Goal: Answer question/provide support: Share knowledge or assist other users

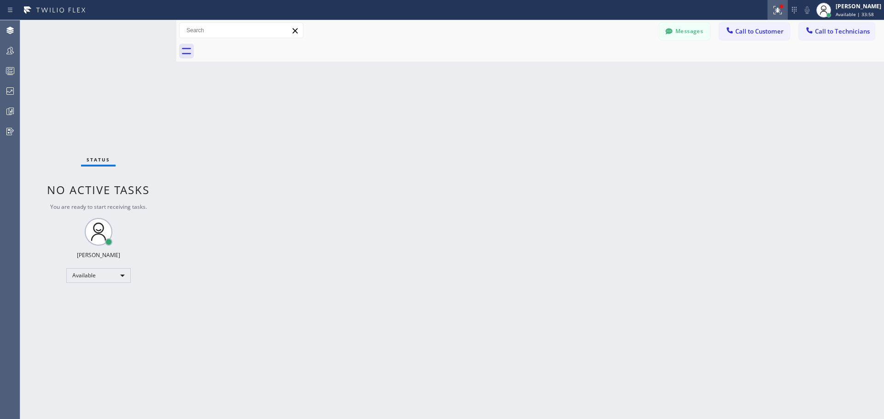
click at [778, 9] on icon at bounding box center [778, 10] width 8 height 8
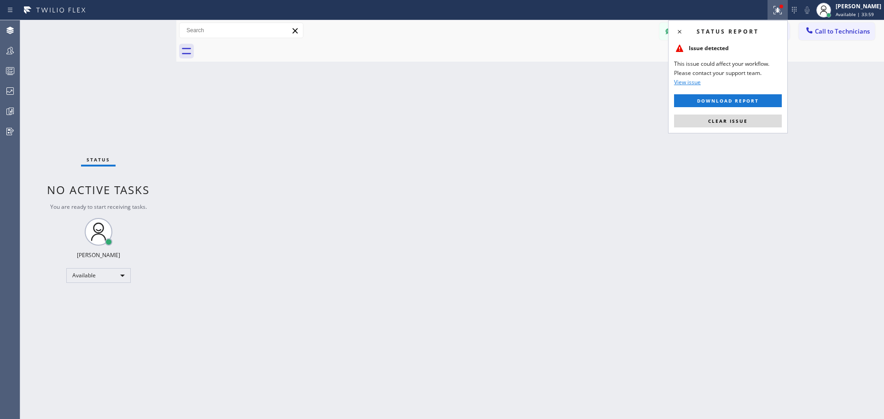
click at [736, 118] on span "Clear issue" at bounding box center [728, 121] width 40 height 6
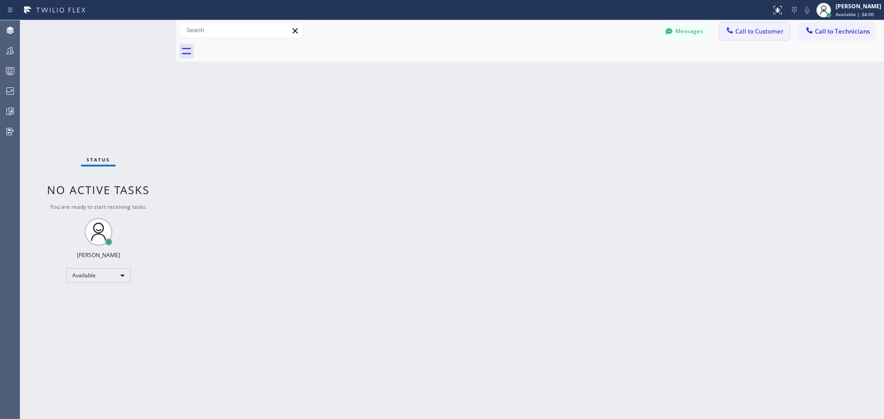
click at [762, 34] on span "Call to Customer" at bounding box center [759, 31] width 48 height 8
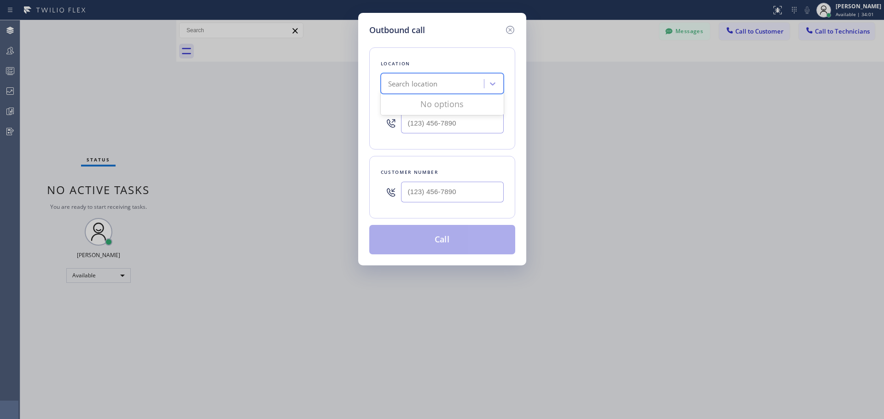
click at [463, 84] on div "Search location" at bounding box center [434, 84] width 100 height 16
type input "CSM"
click at [454, 99] on div "Home Alliance CSM" at bounding box center [442, 103] width 123 height 17
type input "[PHONE_NUMBER]"
click at [450, 191] on input "(___) ___-____" at bounding box center [452, 192] width 103 height 21
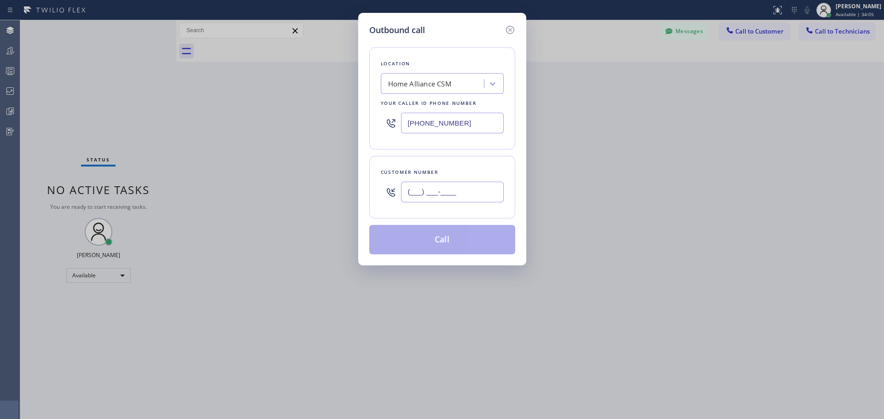
paste input "480) 236-7351"
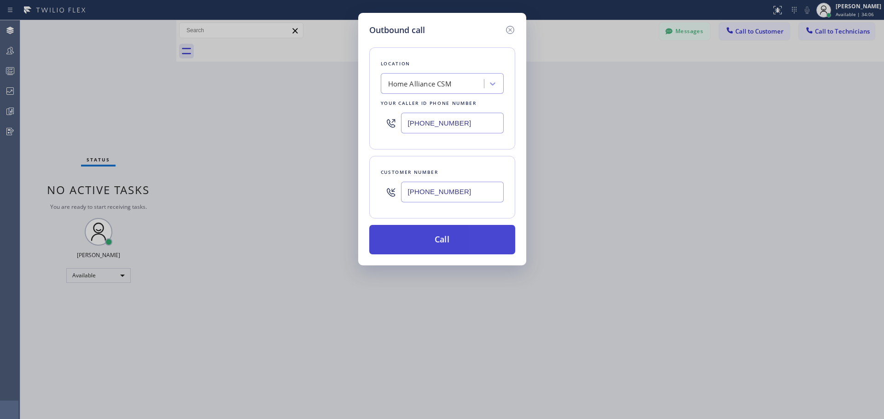
type input "[PHONE_NUMBER]"
click at [449, 239] on button "Call" at bounding box center [442, 239] width 146 height 29
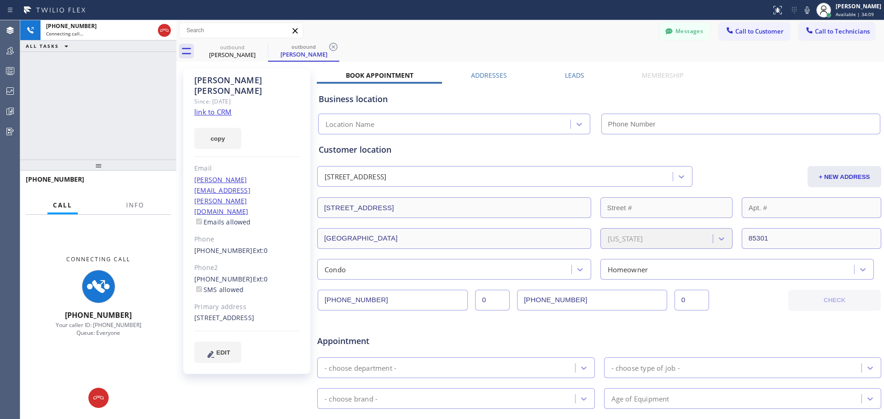
type input "[PHONE_NUMBER]"
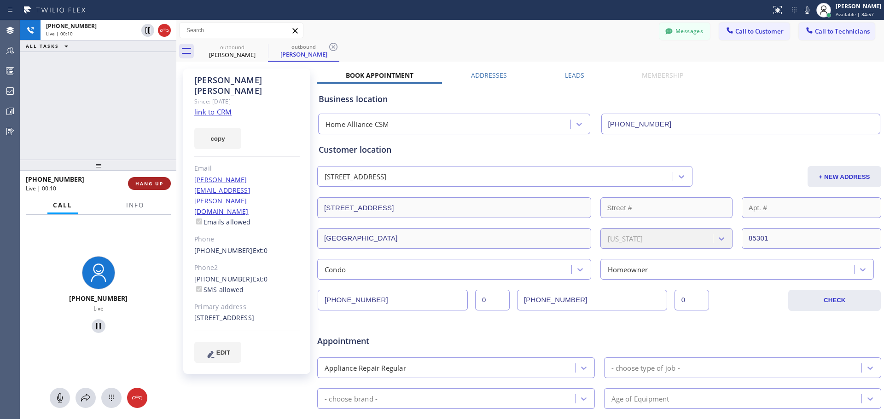
click at [146, 186] on span "HANG UP" at bounding box center [149, 184] width 28 height 6
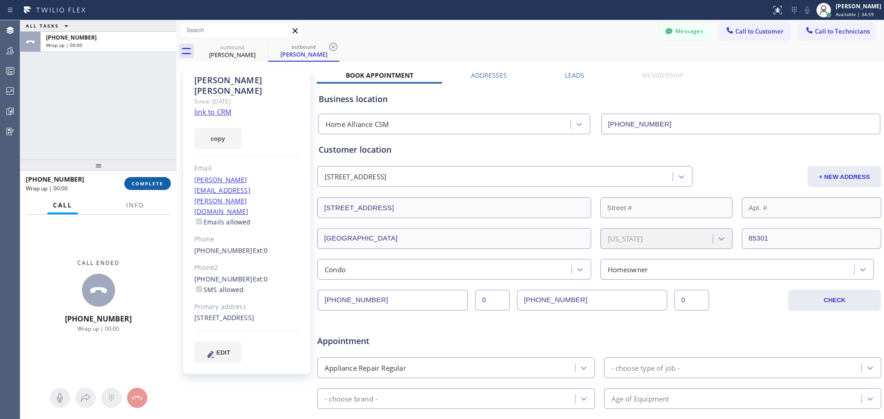
click at [151, 183] on span "COMPLETE" at bounding box center [148, 184] width 32 height 6
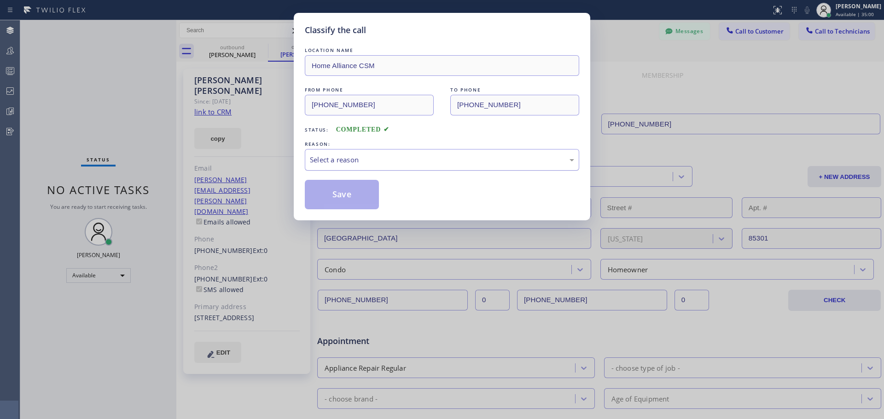
click at [418, 157] on div "Select a reason" at bounding box center [442, 160] width 264 height 11
click at [360, 194] on button "Save" at bounding box center [342, 194] width 74 height 29
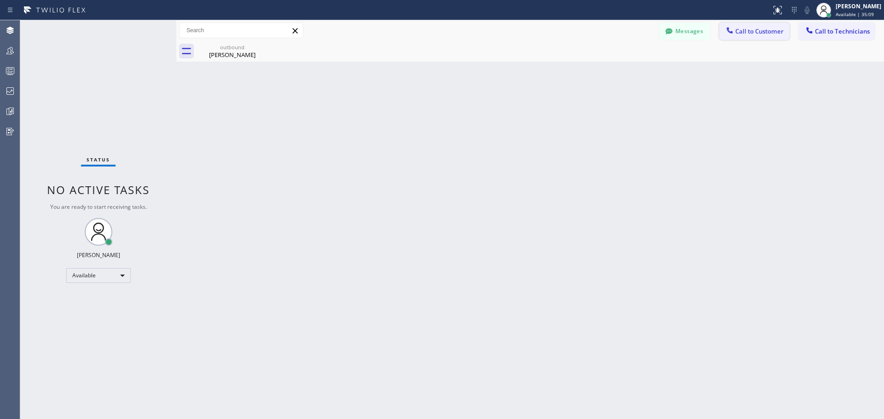
click at [746, 29] on span "Call to Customer" at bounding box center [759, 31] width 48 height 8
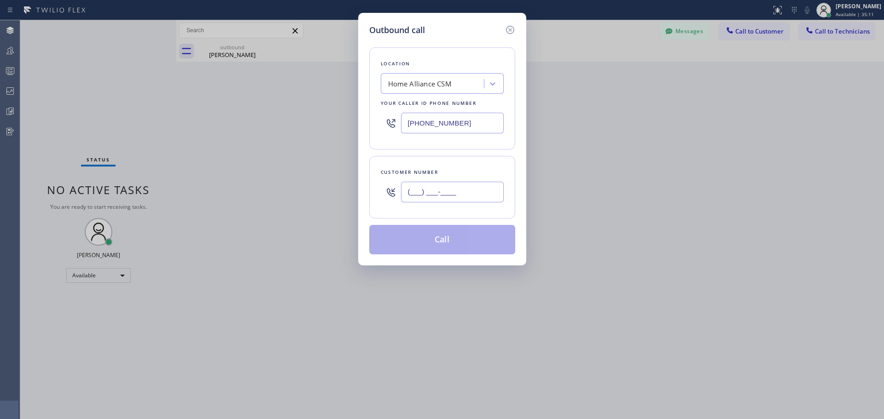
click at [432, 195] on input "(___) ___-____" at bounding box center [452, 192] width 103 height 21
paste input "602) 565-1800"
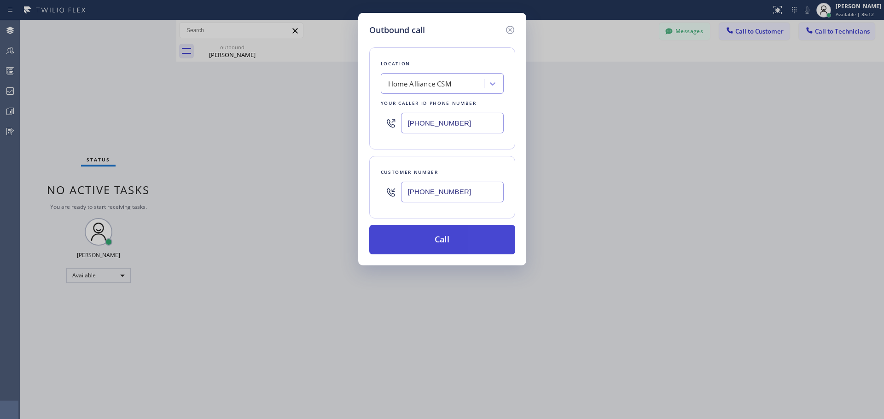
type input "[PHONE_NUMBER]"
click at [433, 246] on button "Call" at bounding box center [442, 239] width 146 height 29
click at [436, 241] on div "Back to Dashboard Change Sender ID Customers Technicians PA [PERSON_NAME] [DATE…" at bounding box center [530, 219] width 708 height 399
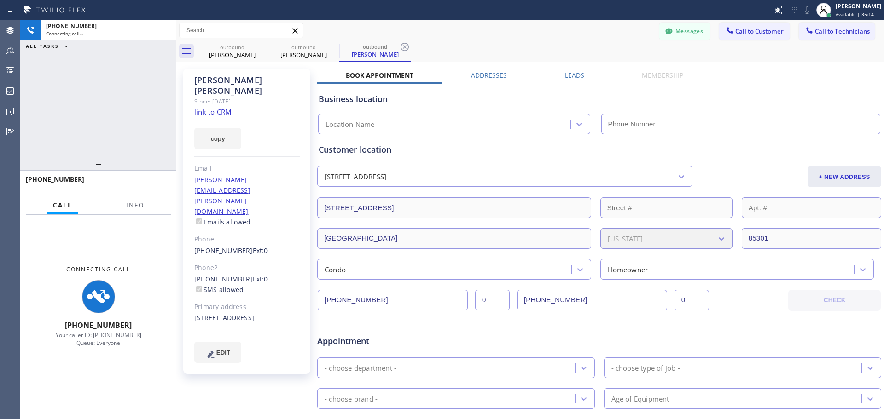
type input "[PHONE_NUMBER]"
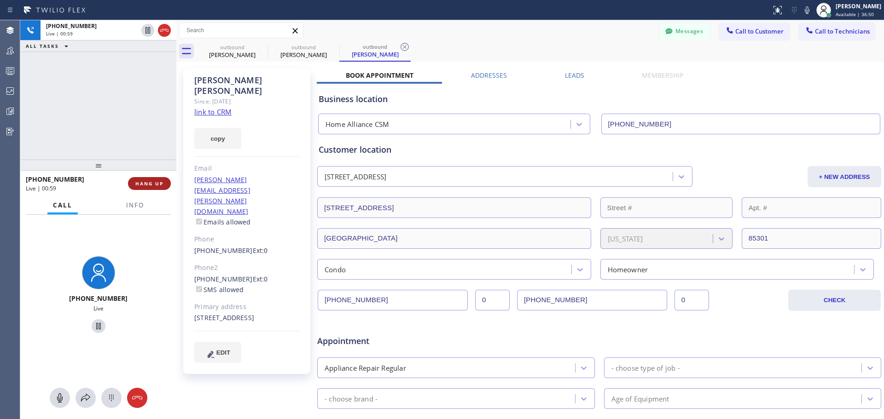
click at [159, 183] on span "HANG UP" at bounding box center [149, 184] width 28 height 6
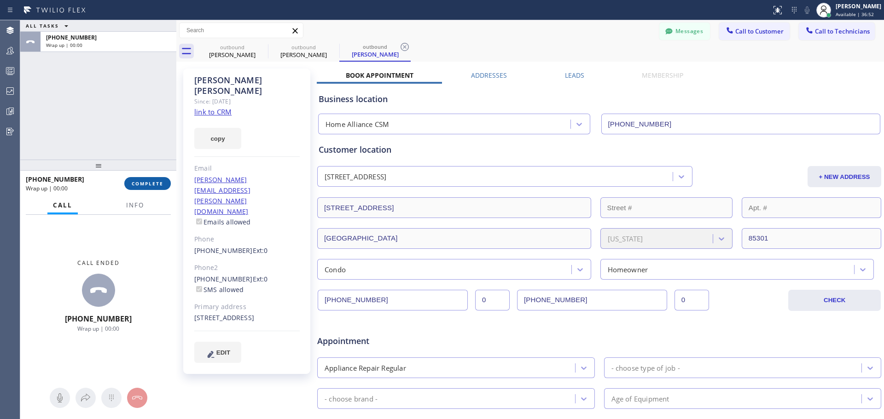
click at [159, 186] on span "COMPLETE" at bounding box center [148, 184] width 32 height 6
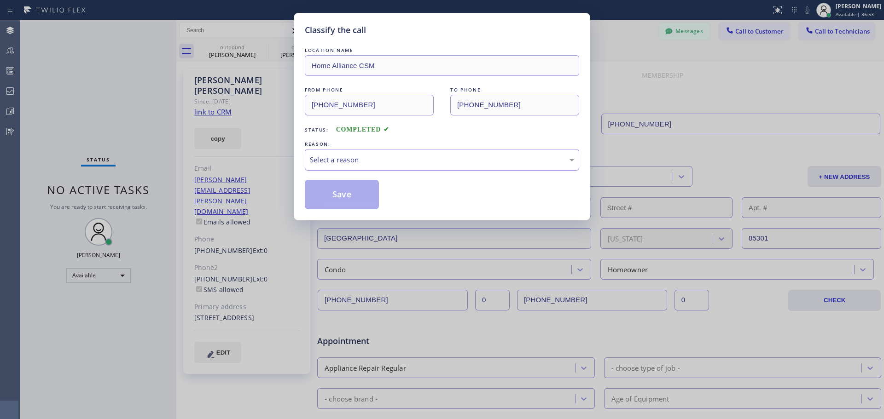
click at [359, 158] on div "Select a reason" at bounding box center [442, 160] width 264 height 11
click at [350, 192] on button "Save" at bounding box center [342, 194] width 74 height 29
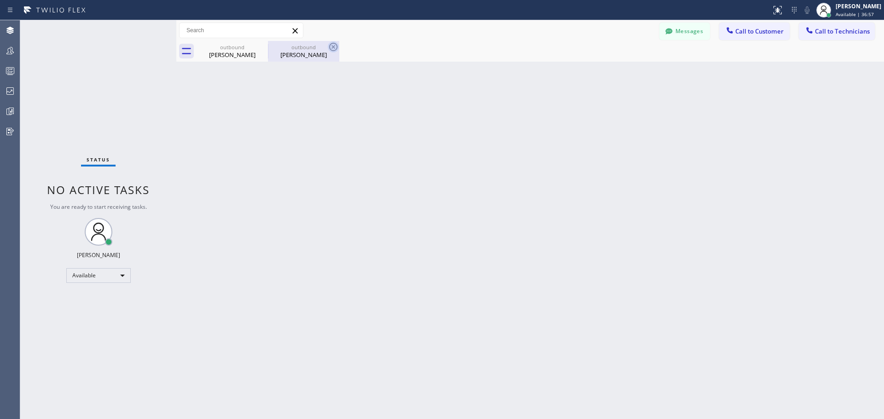
click at [332, 43] on icon at bounding box center [333, 46] width 11 height 11
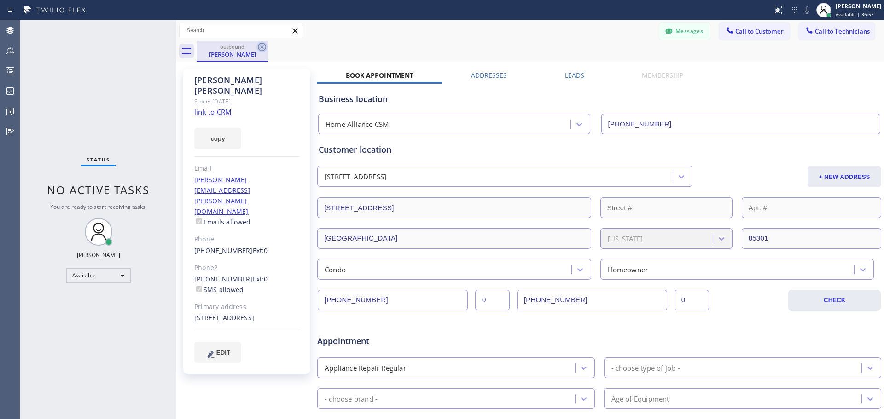
click at [261, 49] on icon at bounding box center [261, 46] width 11 height 11
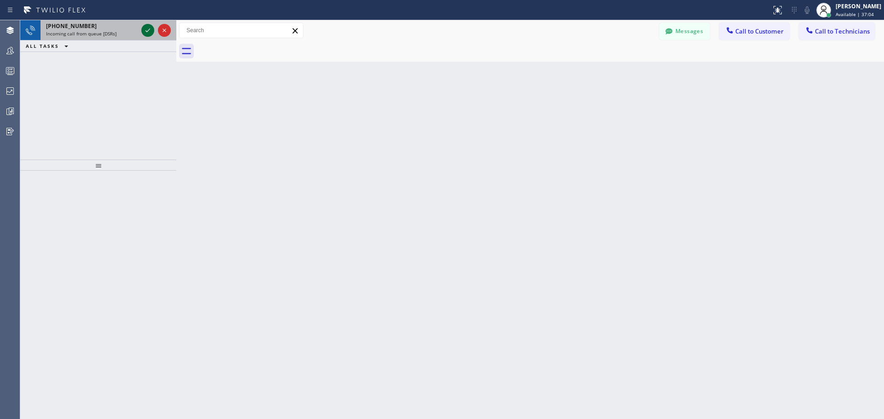
click at [145, 29] on icon at bounding box center [147, 30] width 11 height 11
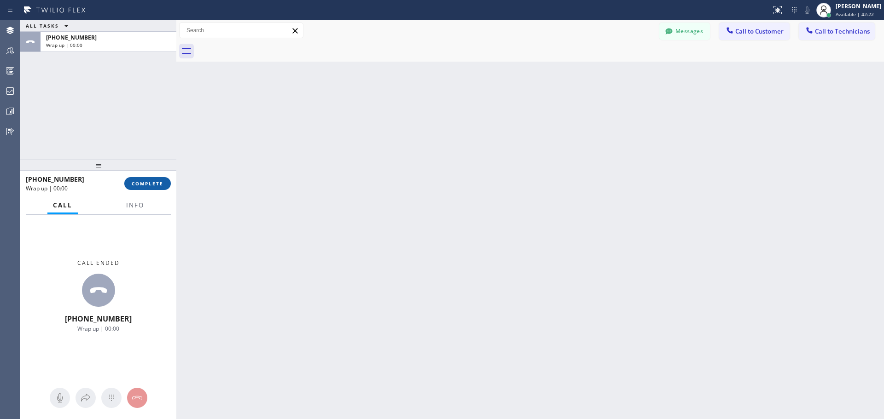
click at [158, 186] on span "COMPLETE" at bounding box center [148, 184] width 32 height 6
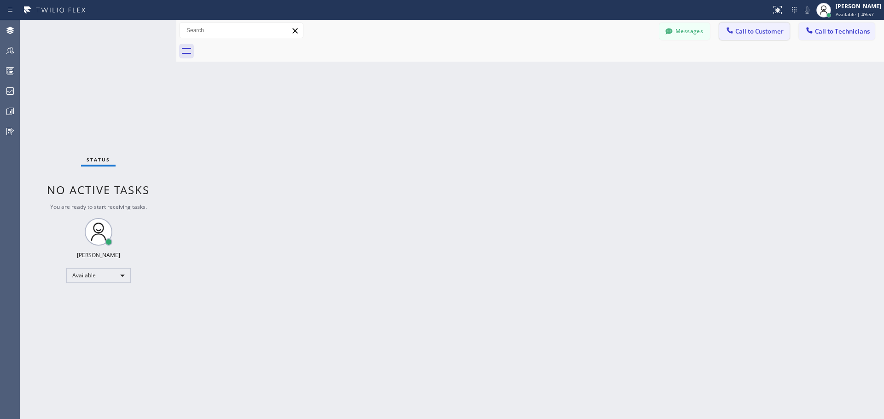
click at [757, 34] on span "Call to Customer" at bounding box center [759, 31] width 48 height 8
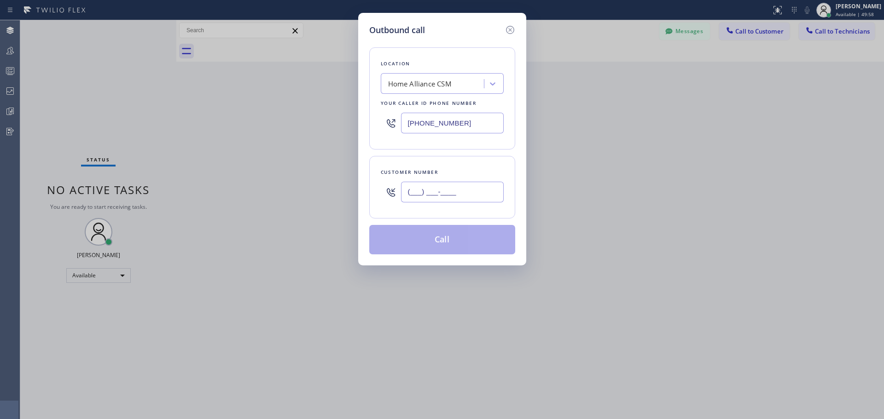
click at [439, 196] on input "(___) ___-____" at bounding box center [452, 192] width 103 height 21
paste input "917) 698-9483"
type input "[PHONE_NUMBER]"
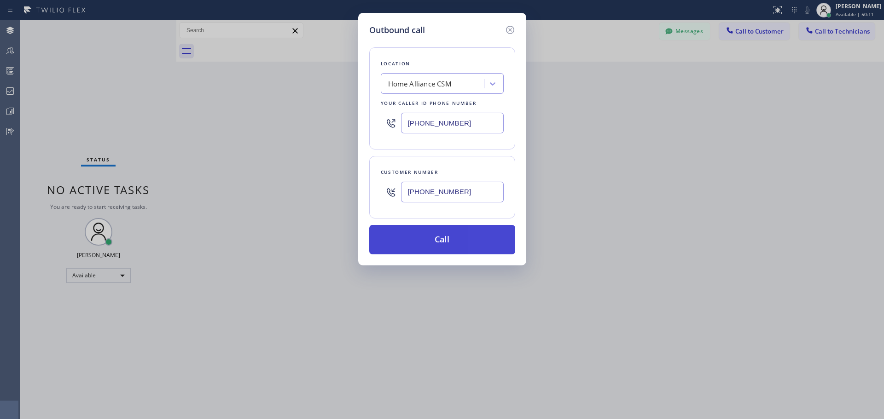
click at [463, 233] on button "Call" at bounding box center [442, 239] width 146 height 29
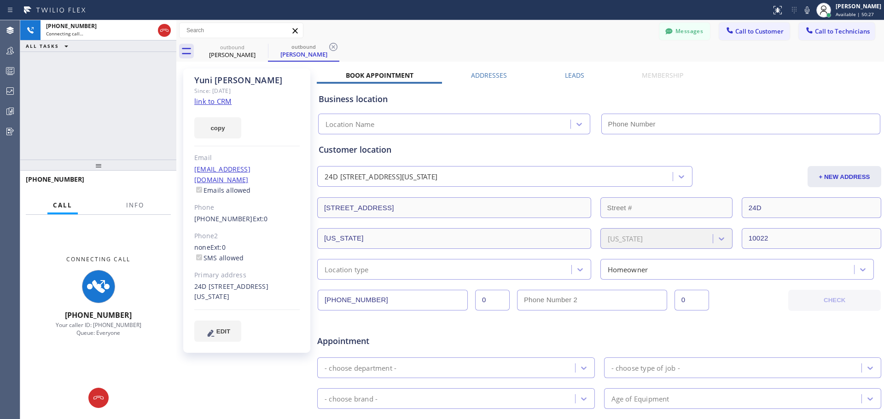
type input "[PHONE_NUMBER]"
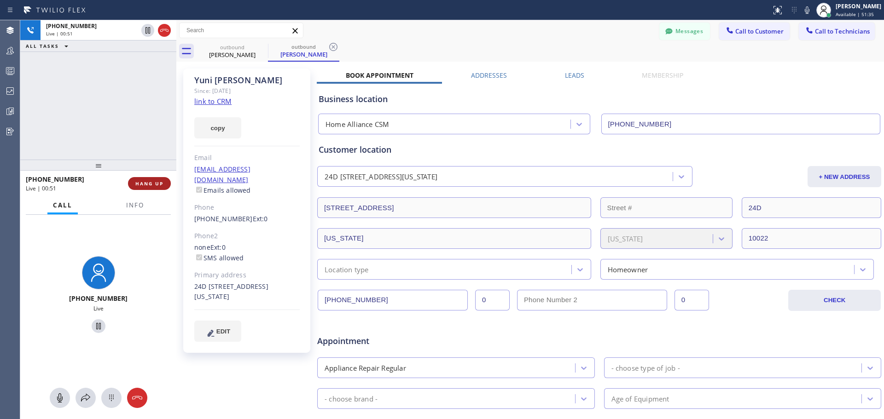
click at [156, 183] on span "HANG UP" at bounding box center [149, 184] width 28 height 6
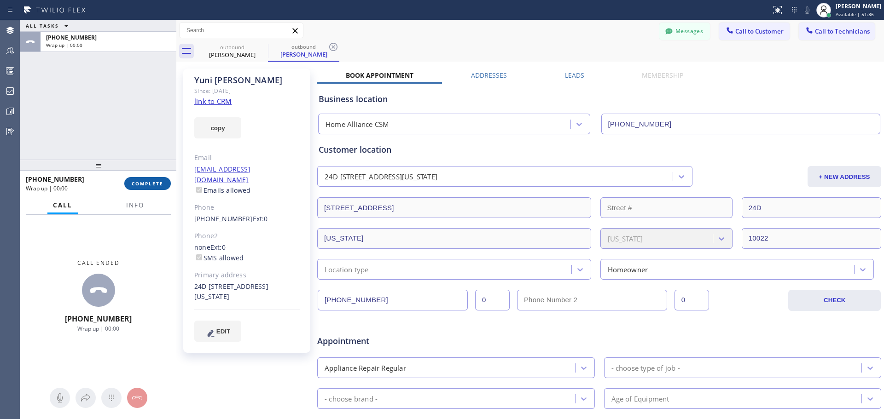
click at [148, 183] on span "COMPLETE" at bounding box center [148, 184] width 32 height 6
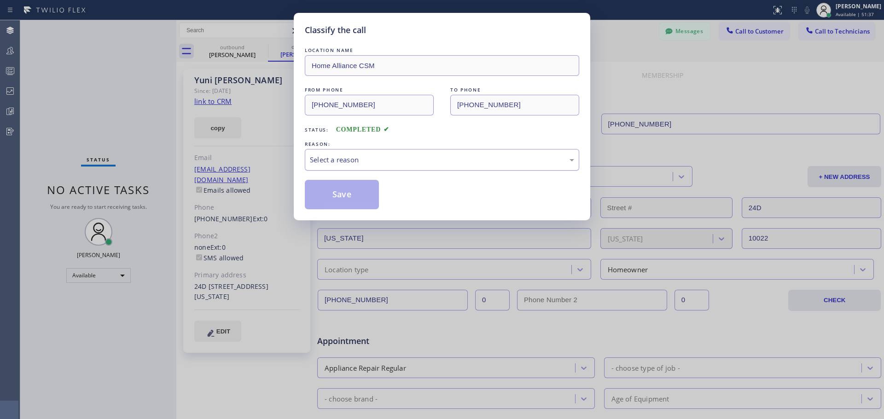
click at [349, 165] on div "Select a reason" at bounding box center [442, 160] width 274 height 22
drag, startPoint x: 334, startPoint y: 199, endPoint x: 479, endPoint y: 74, distance: 191.3
click at [334, 200] on button "Save" at bounding box center [342, 194] width 74 height 29
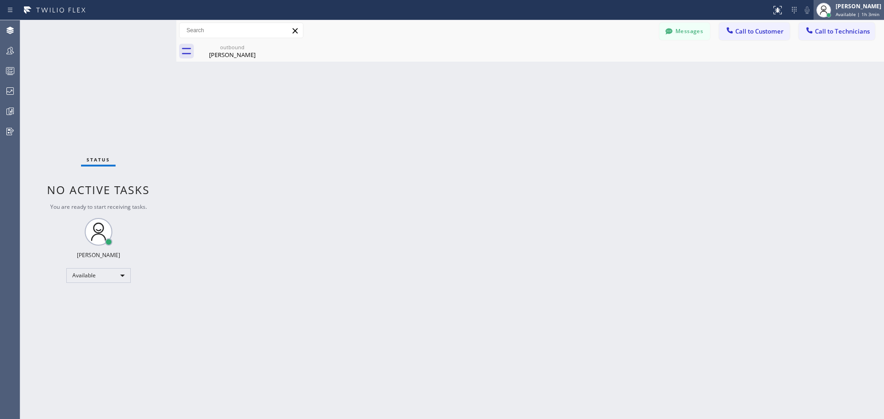
drag, startPoint x: 854, startPoint y: 10, endPoint x: 855, endPoint y: 15, distance: 5.1
click at [854, 10] on div "[PERSON_NAME]" at bounding box center [859, 6] width 46 height 8
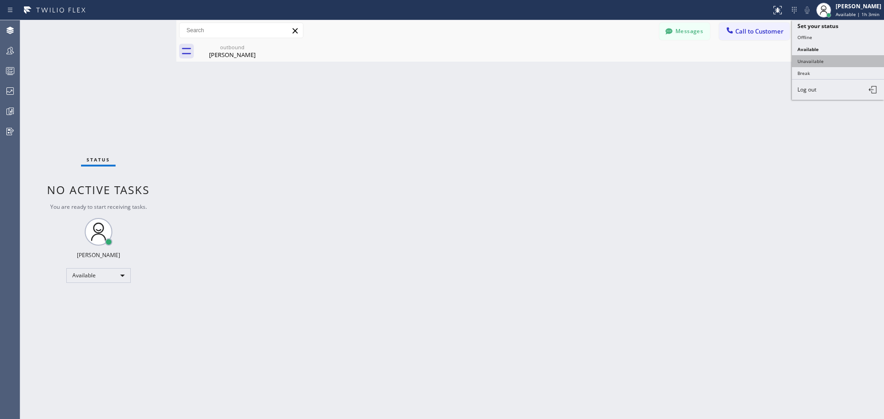
click at [838, 59] on button "Unavailable" at bounding box center [838, 61] width 92 height 12
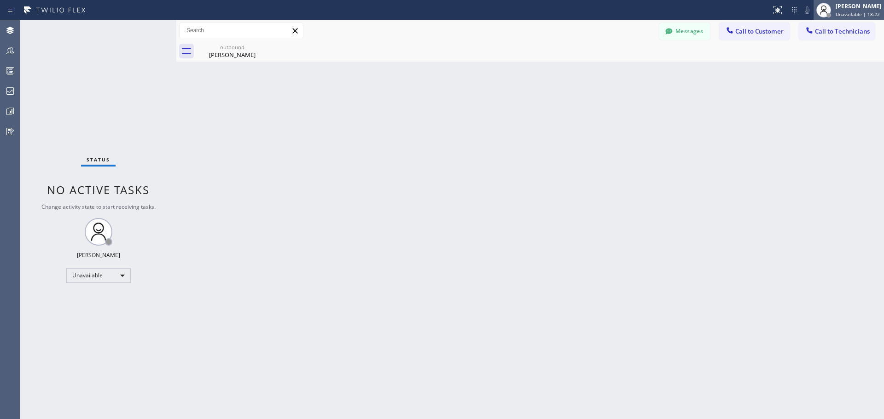
click at [854, 8] on div "[PERSON_NAME]" at bounding box center [859, 6] width 46 height 8
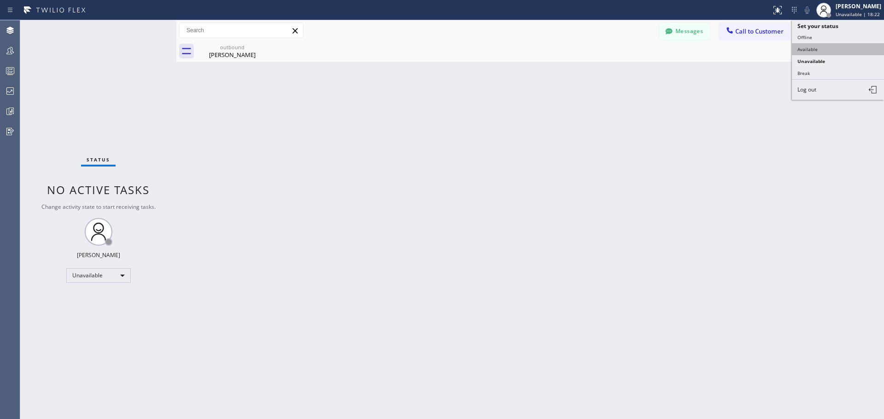
click at [827, 50] on button "Available" at bounding box center [838, 49] width 92 height 12
drag, startPoint x: 260, startPoint y: 47, endPoint x: 283, endPoint y: 114, distance: 70.8
click at [0, 0] on icon at bounding box center [0, 0] width 0 height 0
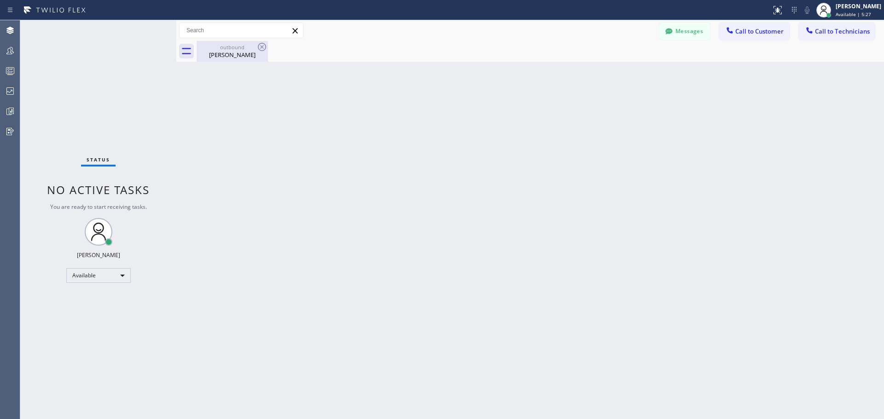
click at [236, 57] on div "[PERSON_NAME]" at bounding box center [233, 55] width 70 height 8
click at [754, 34] on span "Call to Customer" at bounding box center [759, 31] width 48 height 8
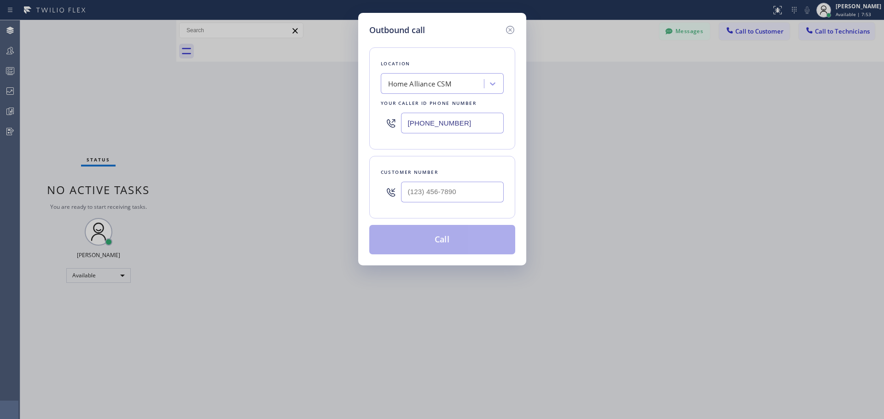
click at [420, 202] on input "text" at bounding box center [452, 192] width 103 height 21
paste input "213) 309-0636"
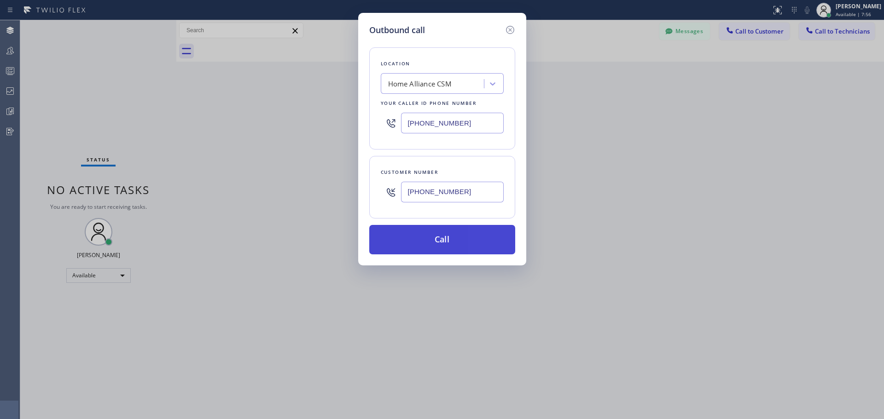
type input "[PHONE_NUMBER]"
click at [425, 244] on button "Call" at bounding box center [442, 239] width 146 height 29
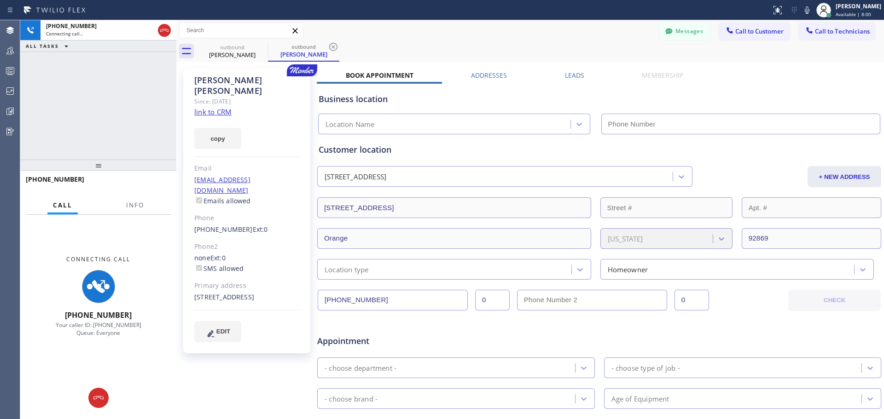
type input "[PHONE_NUMBER]"
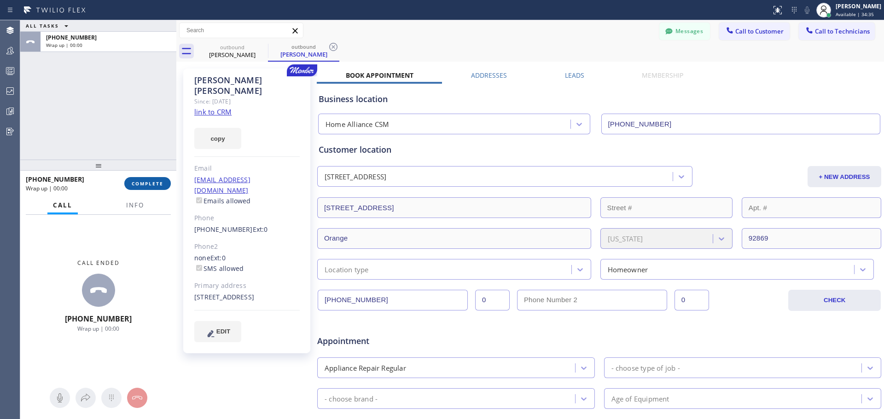
click at [146, 186] on span "COMPLETE" at bounding box center [148, 184] width 32 height 6
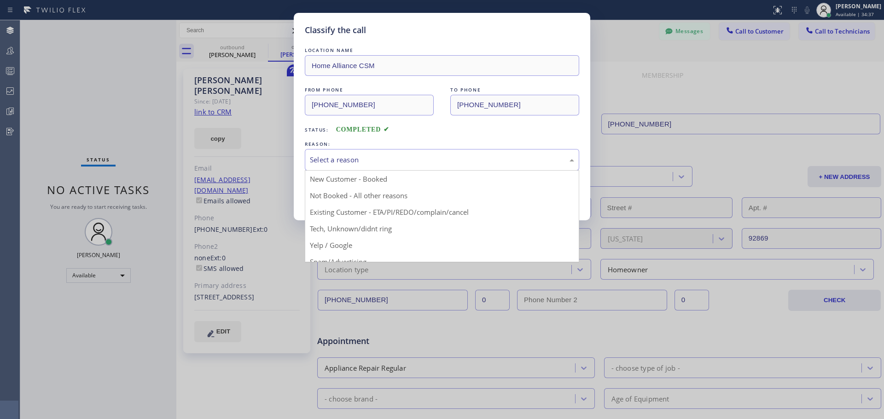
click at [457, 163] on div "Select a reason" at bounding box center [442, 160] width 264 height 11
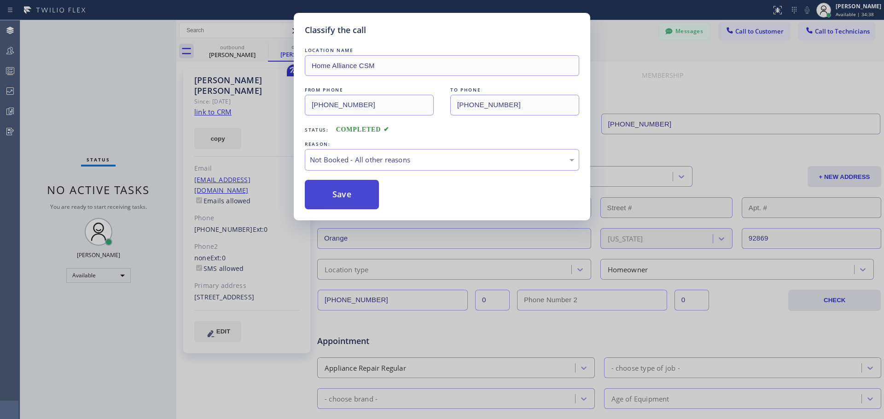
click at [363, 196] on button "Save" at bounding box center [342, 194] width 74 height 29
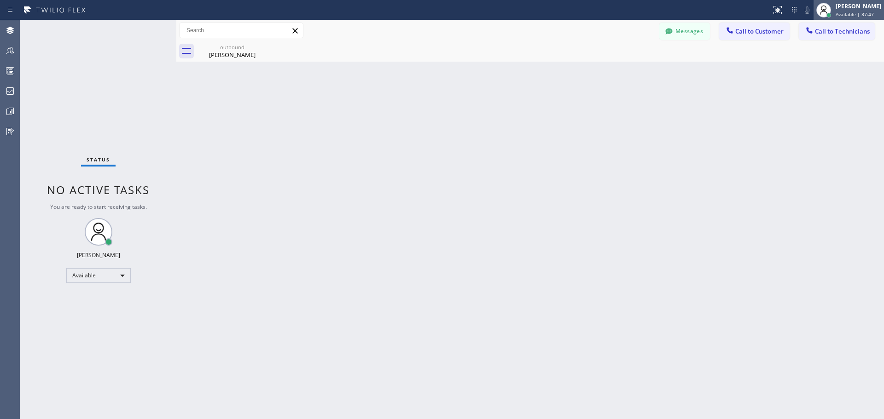
click at [861, 12] on span "Available | 37:47" at bounding box center [855, 14] width 38 height 6
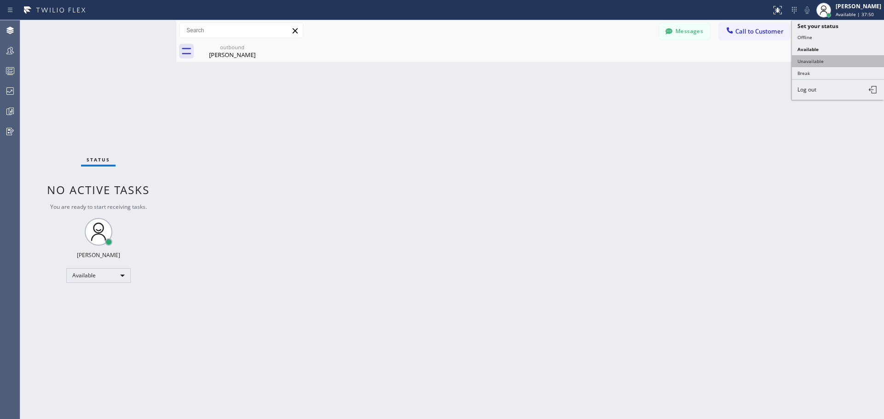
click at [831, 58] on button "Unavailable" at bounding box center [838, 61] width 92 height 12
